Goal: Task Accomplishment & Management: Use online tool/utility

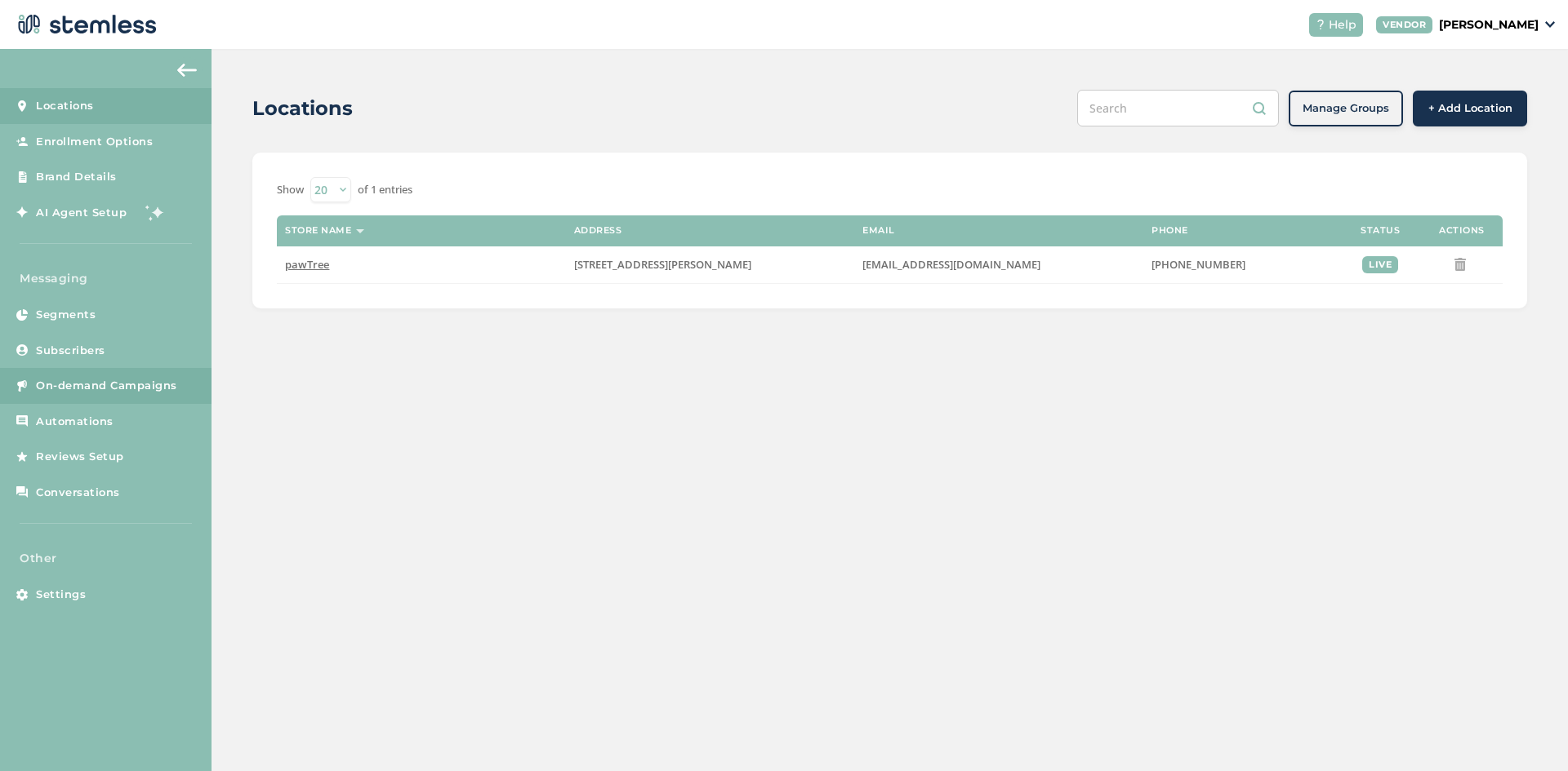
click at [146, 386] on span "On-demand Campaigns" at bounding box center [106, 386] width 141 height 17
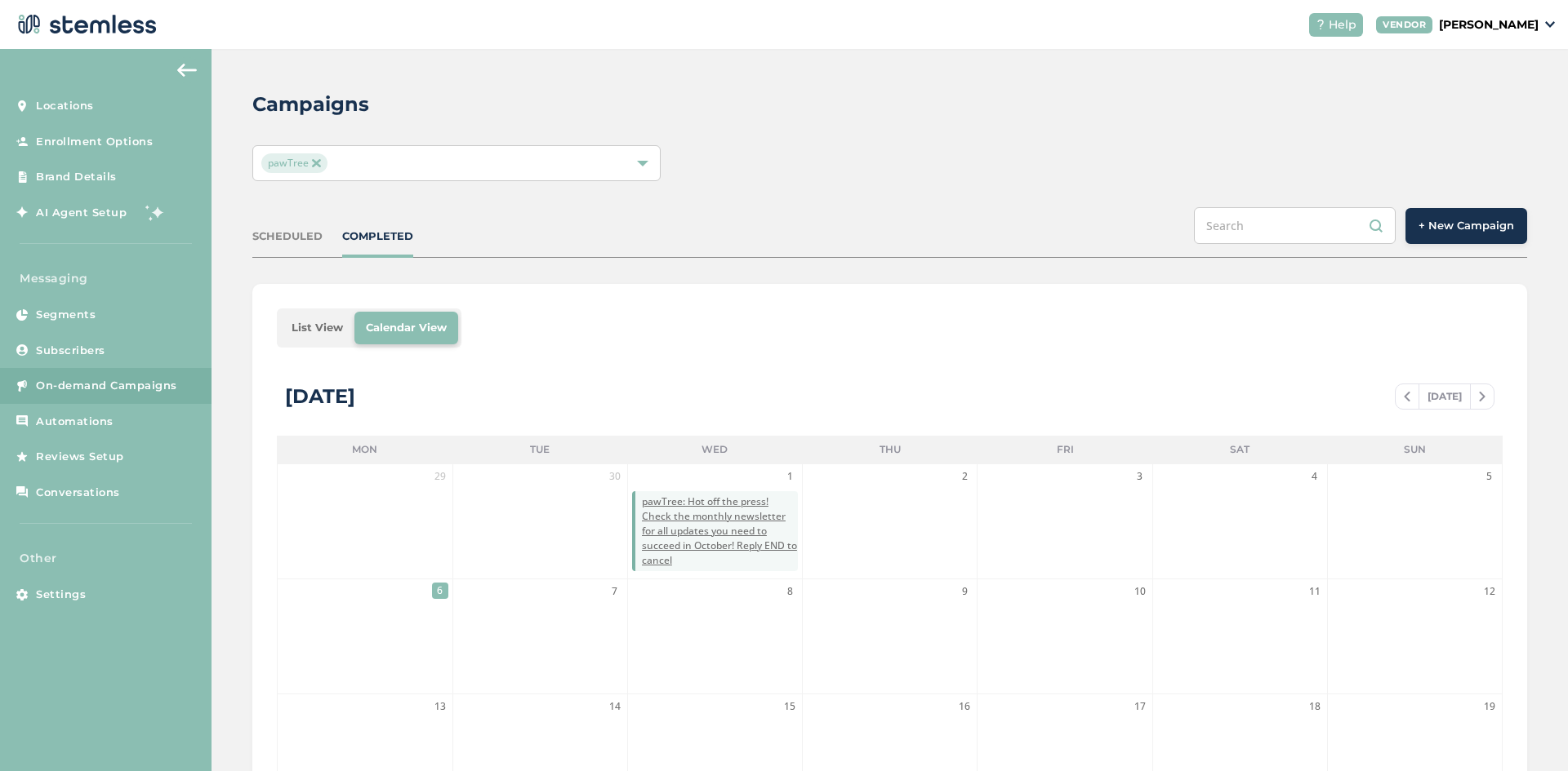
click at [1541, 223] on div "Campaigns pawTree SCHEDULED COMPLETED + New Campaign List View Calendar View [D…" at bounding box center [889, 576] width 1357 height 1056
click at [1509, 225] on button "+ New Campaign" at bounding box center [1466, 226] width 122 height 36
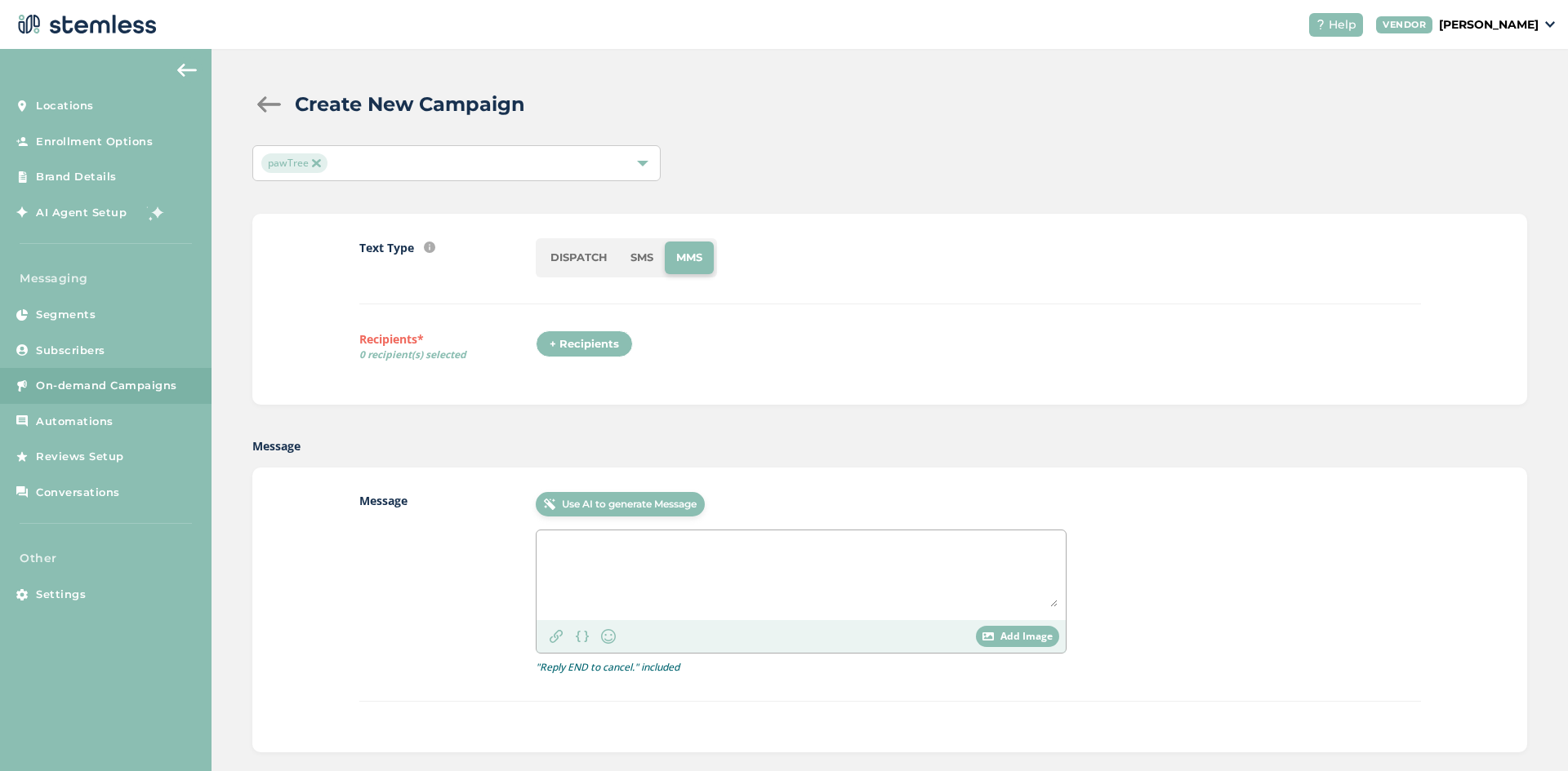
click at [600, 343] on div "+ Recipients" at bounding box center [584, 345] width 97 height 28
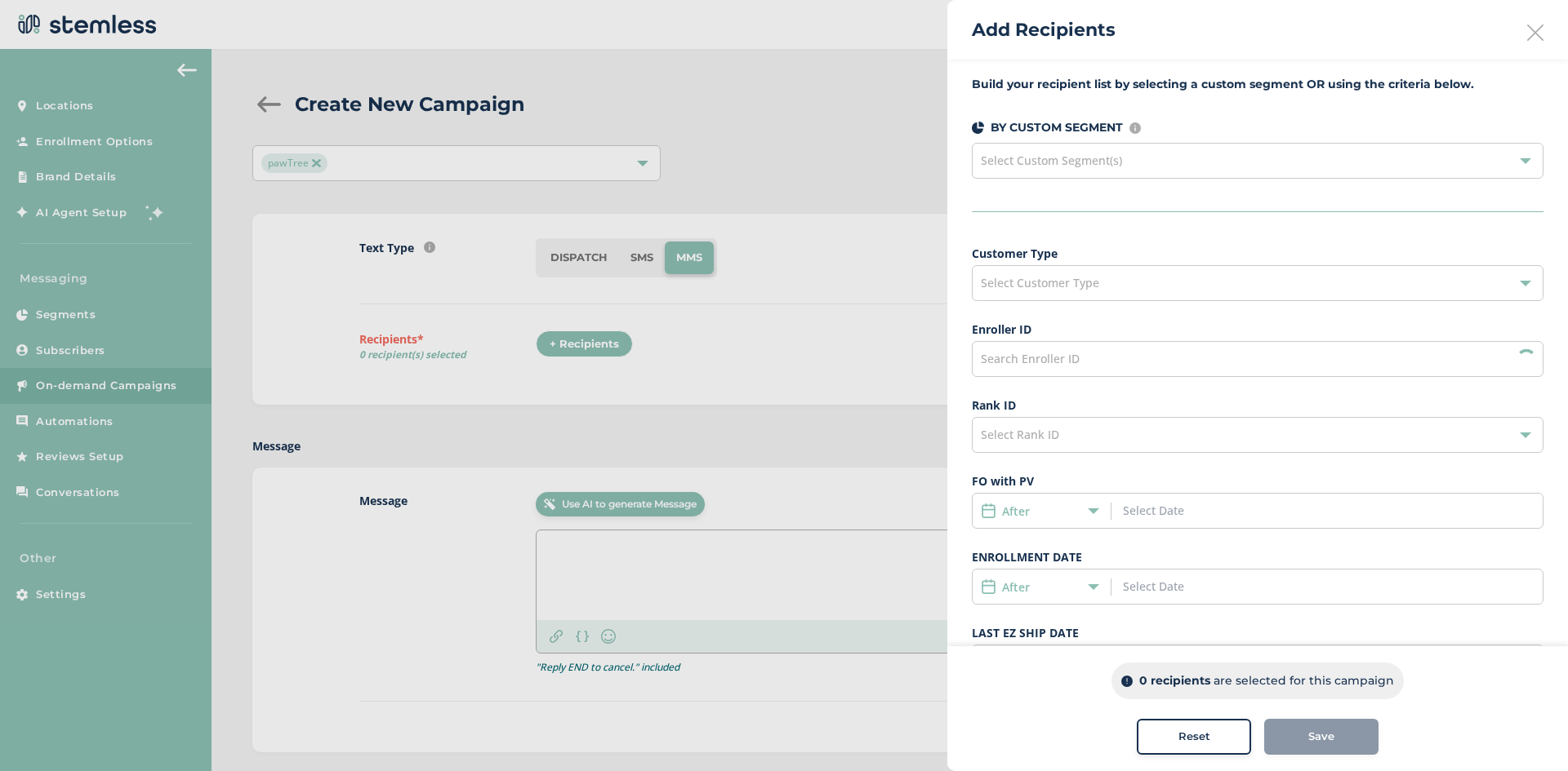
click at [1093, 351] on div "Search Enroller ID" at bounding box center [1257, 359] width 572 height 36
click at [1146, 237] on div "Build your recipient list by selecting a custom segment OR using the criteria b…" at bounding box center [1257, 463] width 620 height 809
click at [1136, 278] on div "Select Customer Type" at bounding box center [1257, 283] width 572 height 36
drag, startPoint x: 407, startPoint y: 321, endPoint x: 397, endPoint y: 376, distance: 55.9
click at [385, 393] on div at bounding box center [784, 386] width 1568 height 771
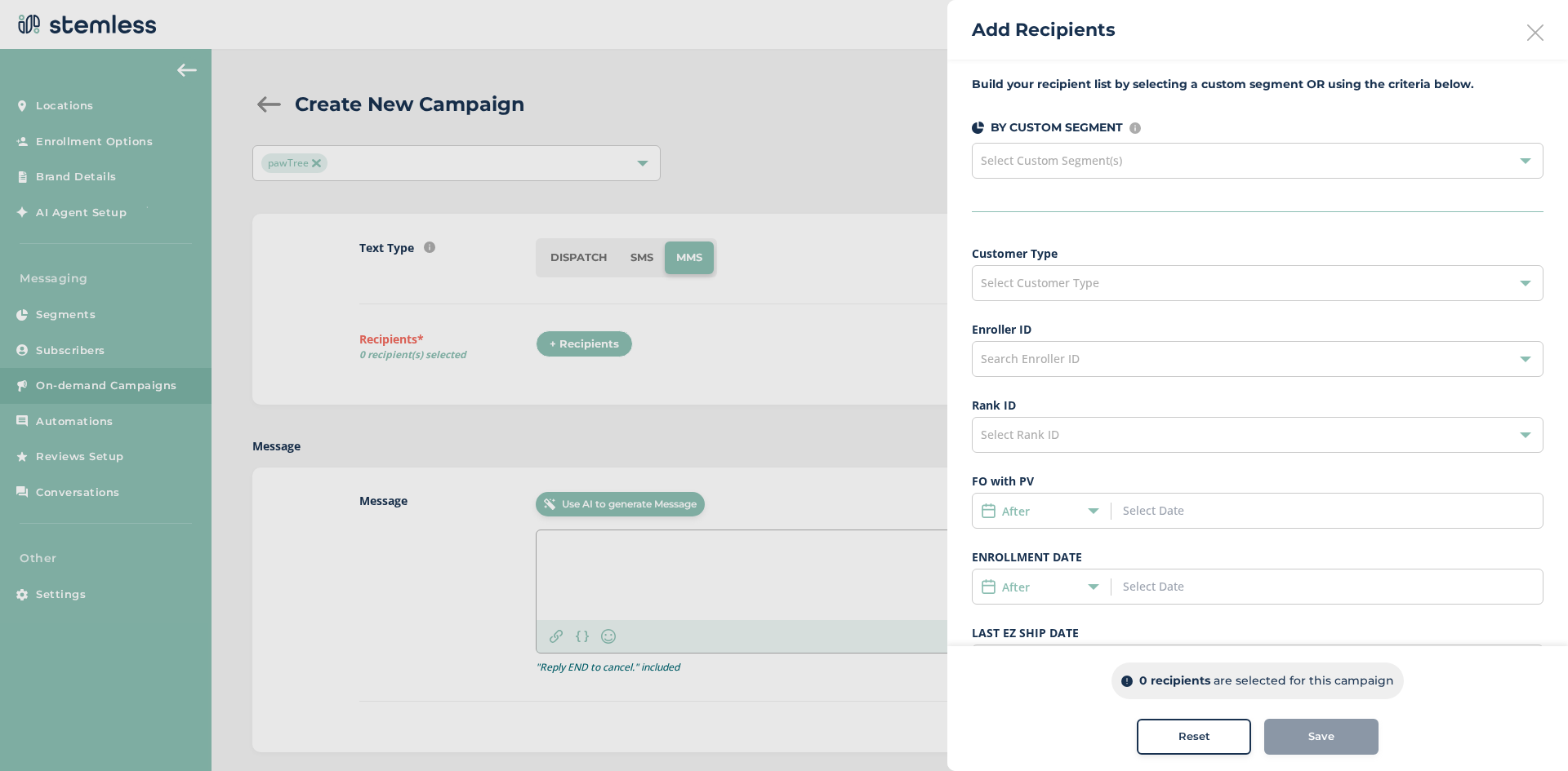
drag, startPoint x: 643, startPoint y: 423, endPoint x: 585, endPoint y: 323, distance: 115.6
click at [636, 498] on div at bounding box center [784, 386] width 1568 height 771
